Goal: Information Seeking & Learning: Learn about a topic

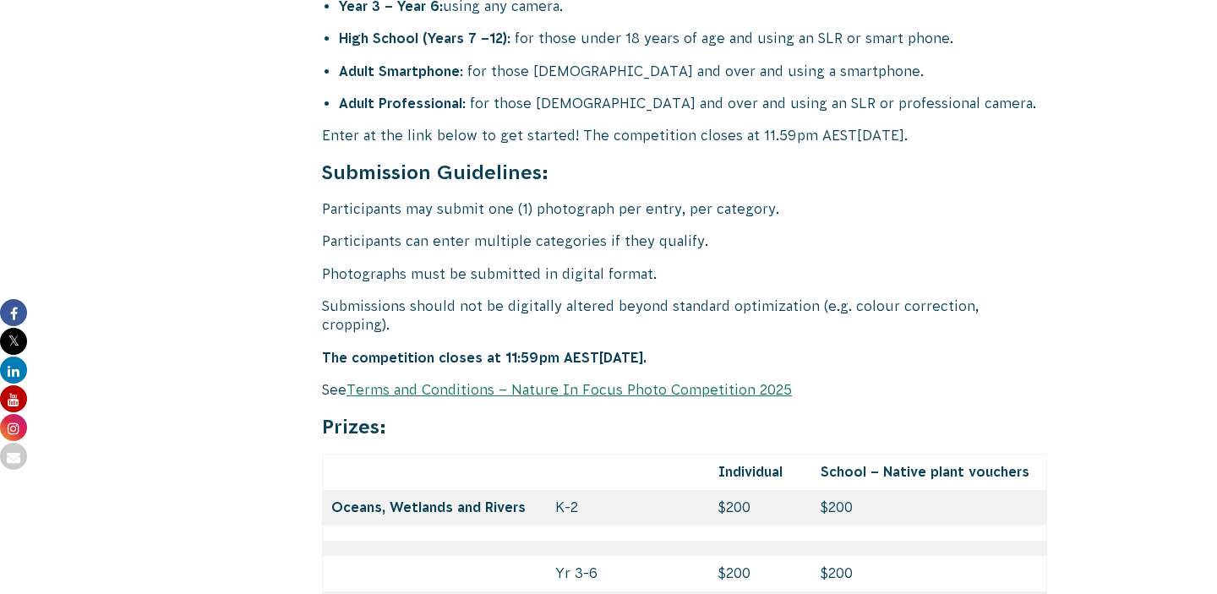
scroll to position [7079, 0]
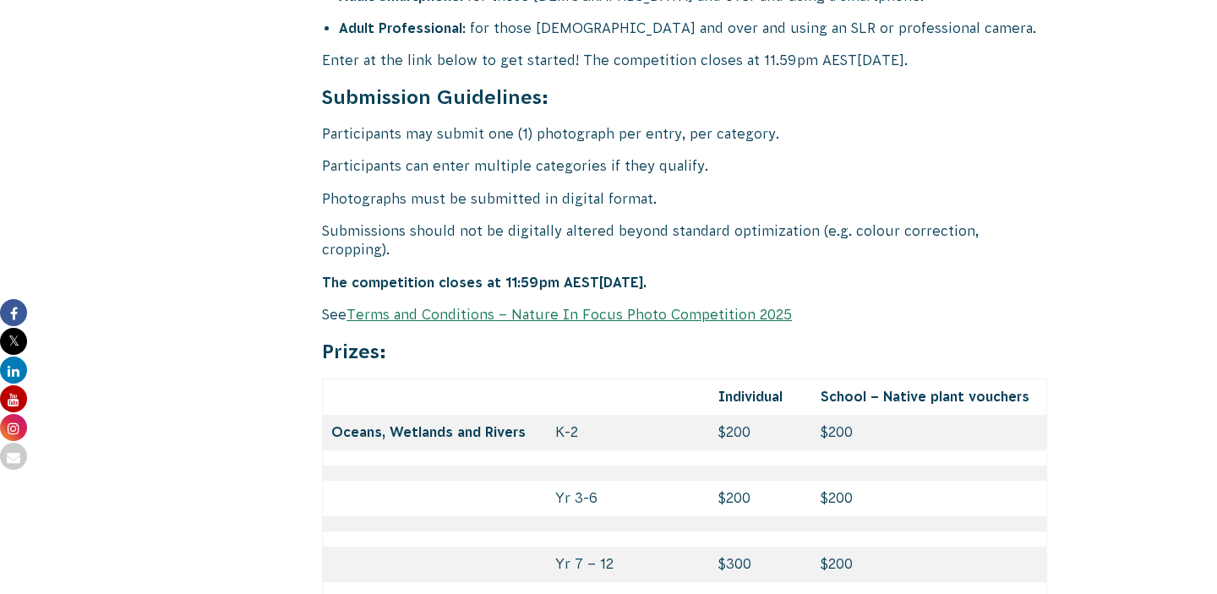
click at [514, 307] on link "Terms and Conditions – Nature In Focus Photo Competition 2025" at bounding box center [568, 314] width 445 height 15
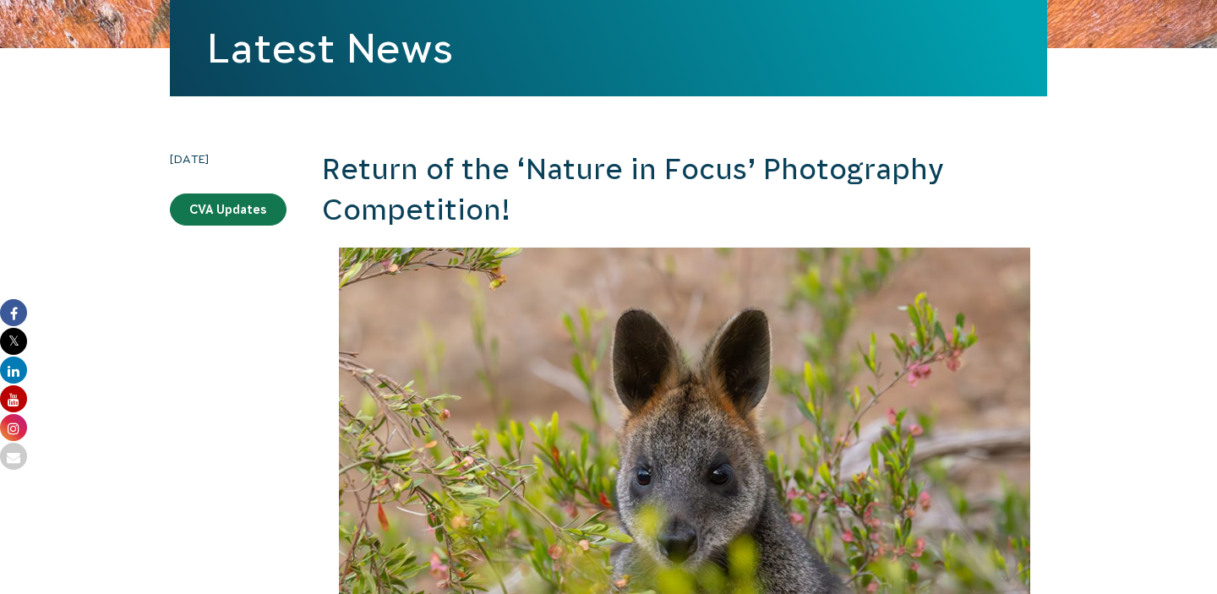
scroll to position [389, 0]
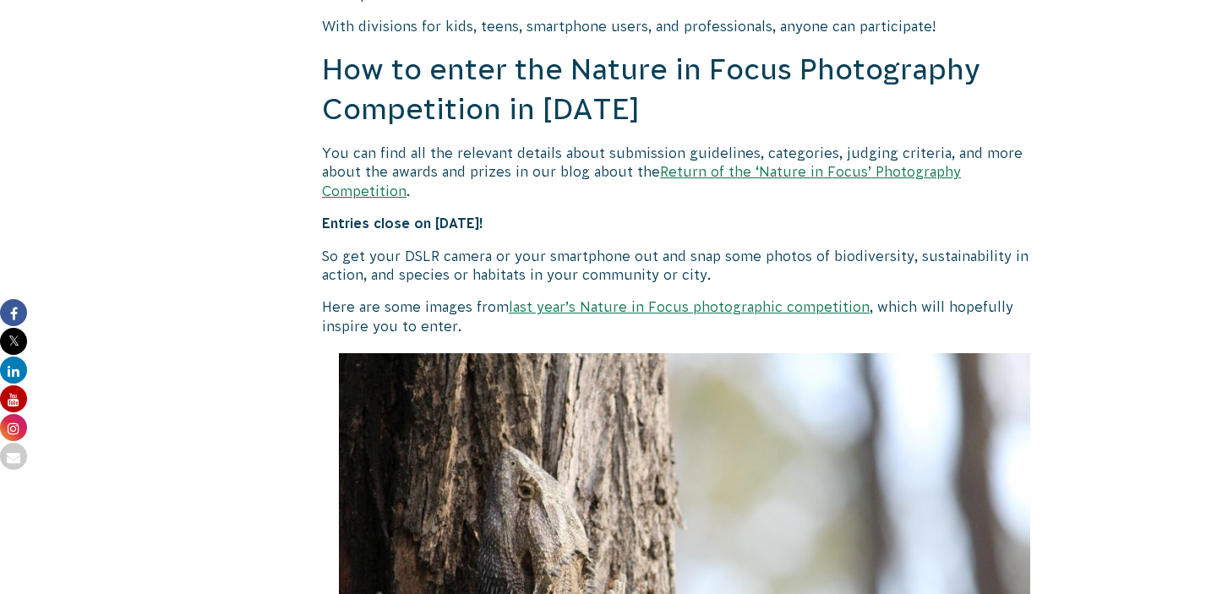
scroll to position [1600, 0]
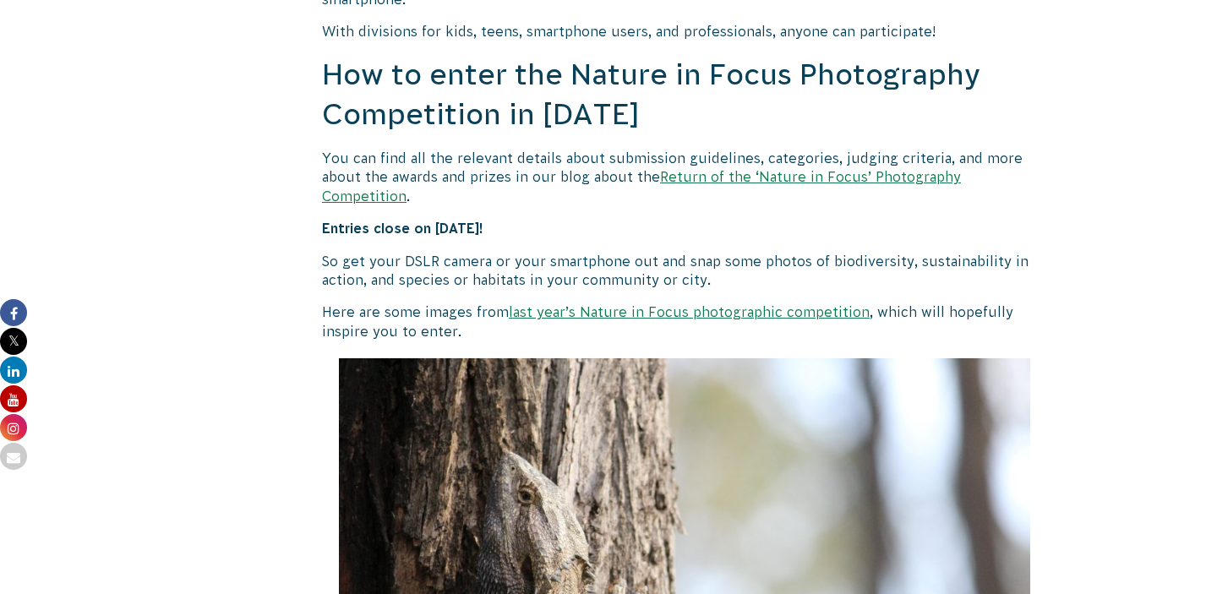
click at [697, 173] on link "Return of the ‘Nature in Focus’ Photography Competition" at bounding box center [641, 186] width 639 height 34
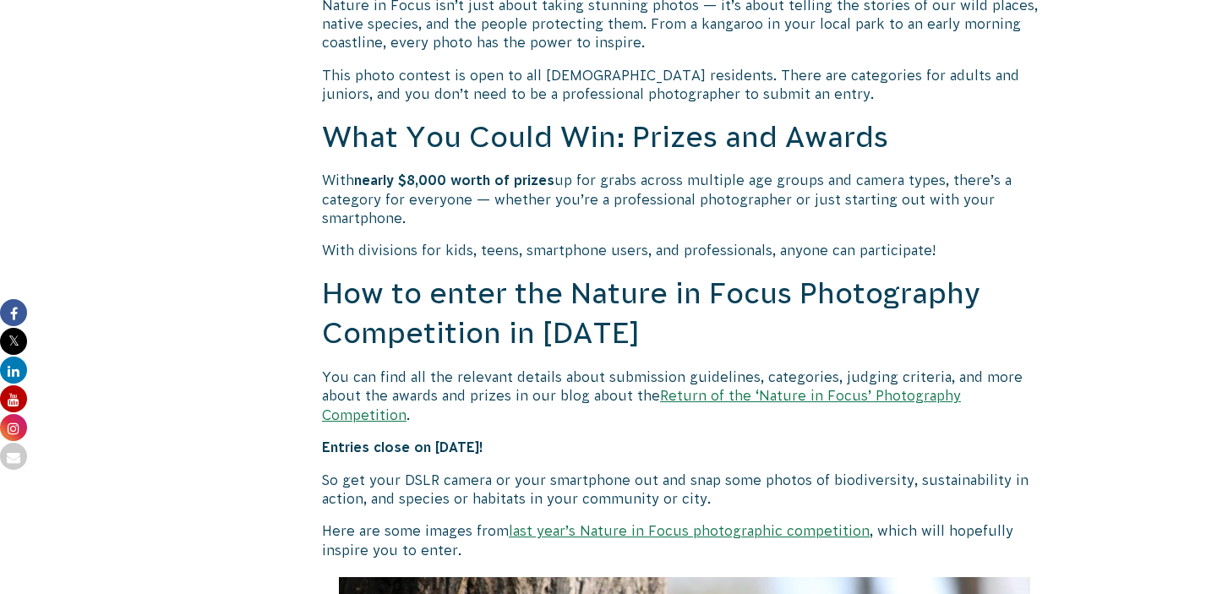
scroll to position [1378, 0]
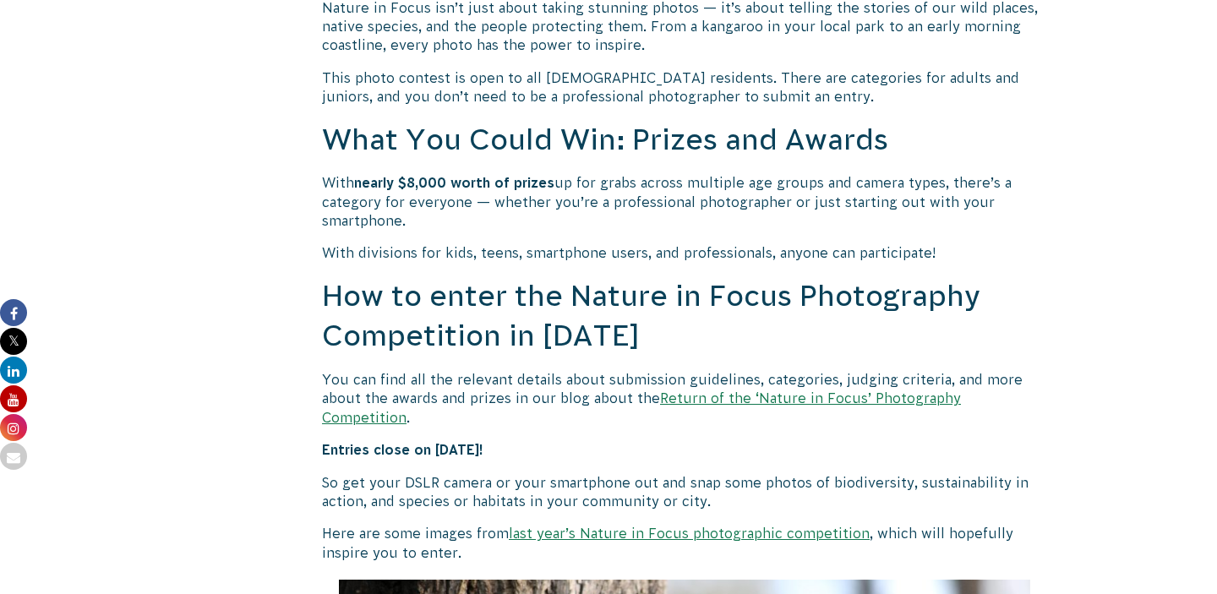
click at [695, 396] on link "Return of the ‘Nature in Focus’ Photography Competition" at bounding box center [641, 407] width 639 height 34
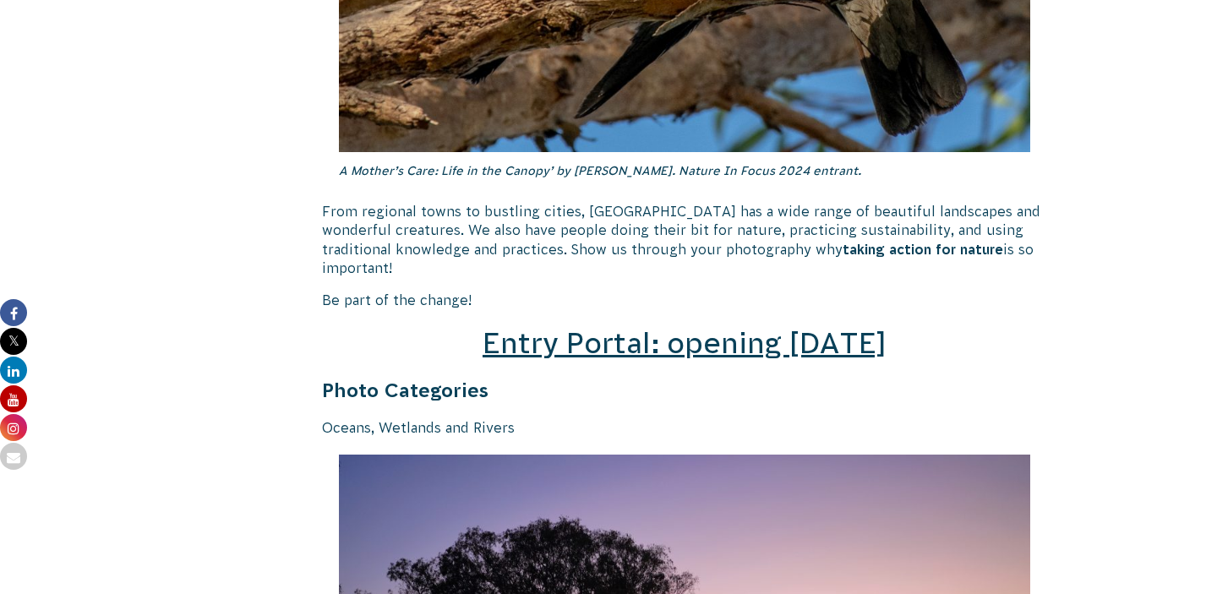
scroll to position [2392, 0]
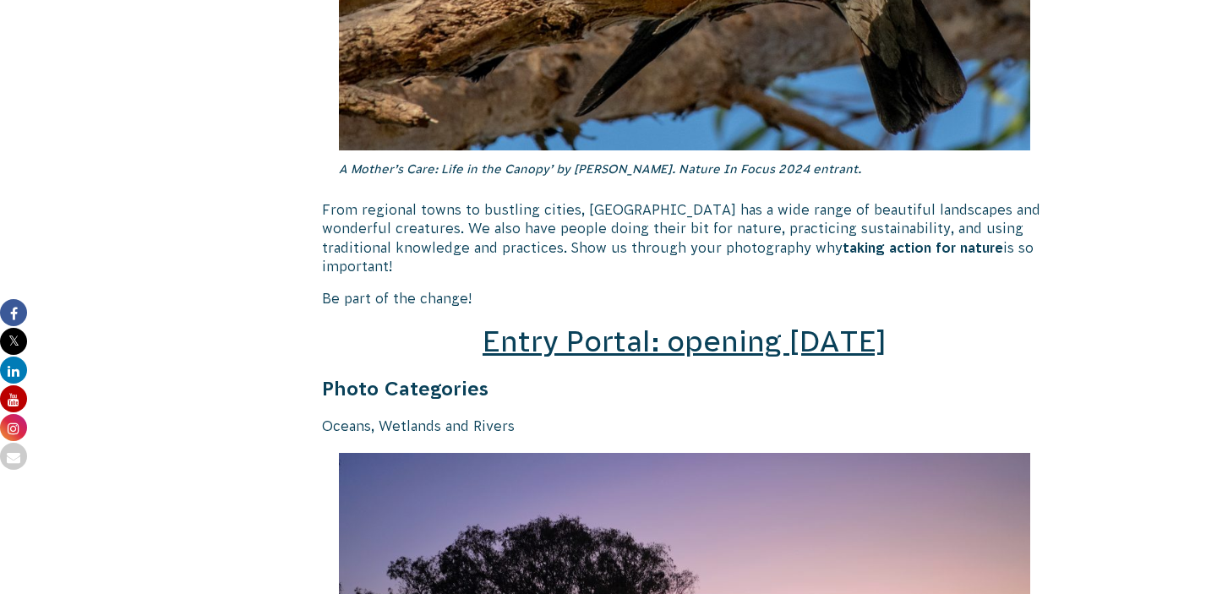
click at [675, 325] on span "Entry Portal: opening [DATE]" at bounding box center [684, 341] width 404 height 32
